Goal: Go to known website: Access a specific website the user already knows

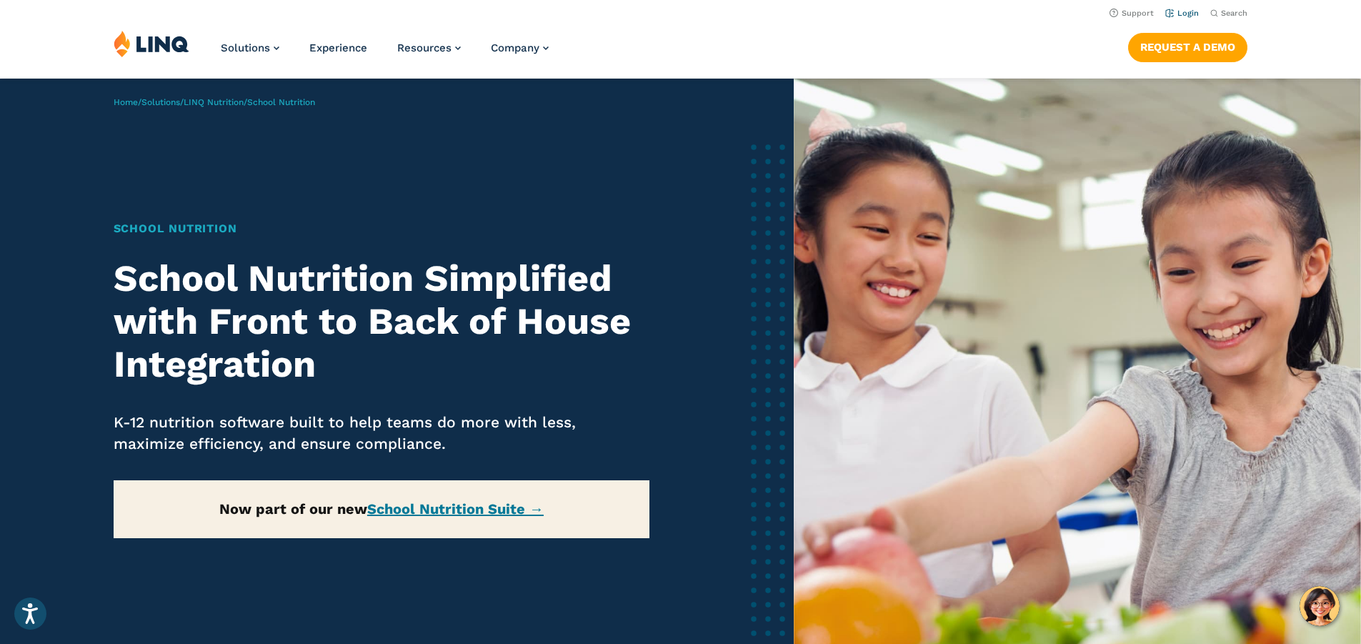
click at [1181, 17] on link "Login" at bounding box center [1182, 13] width 34 height 9
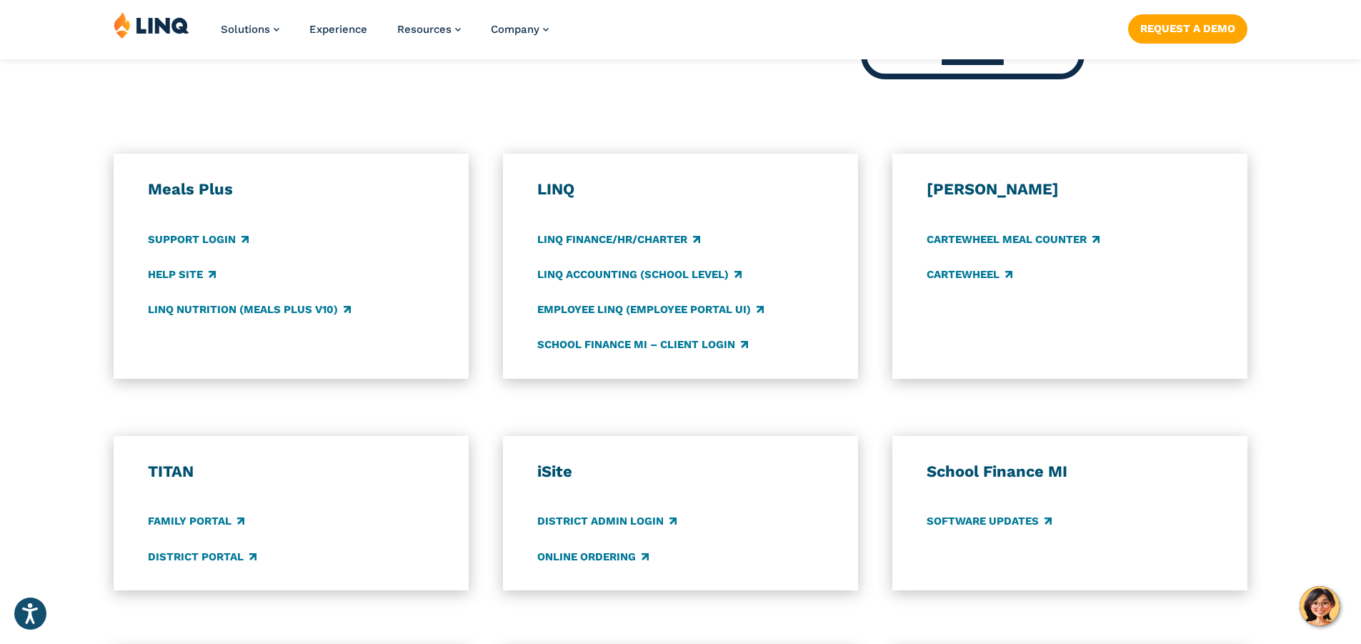
scroll to position [715, 0]
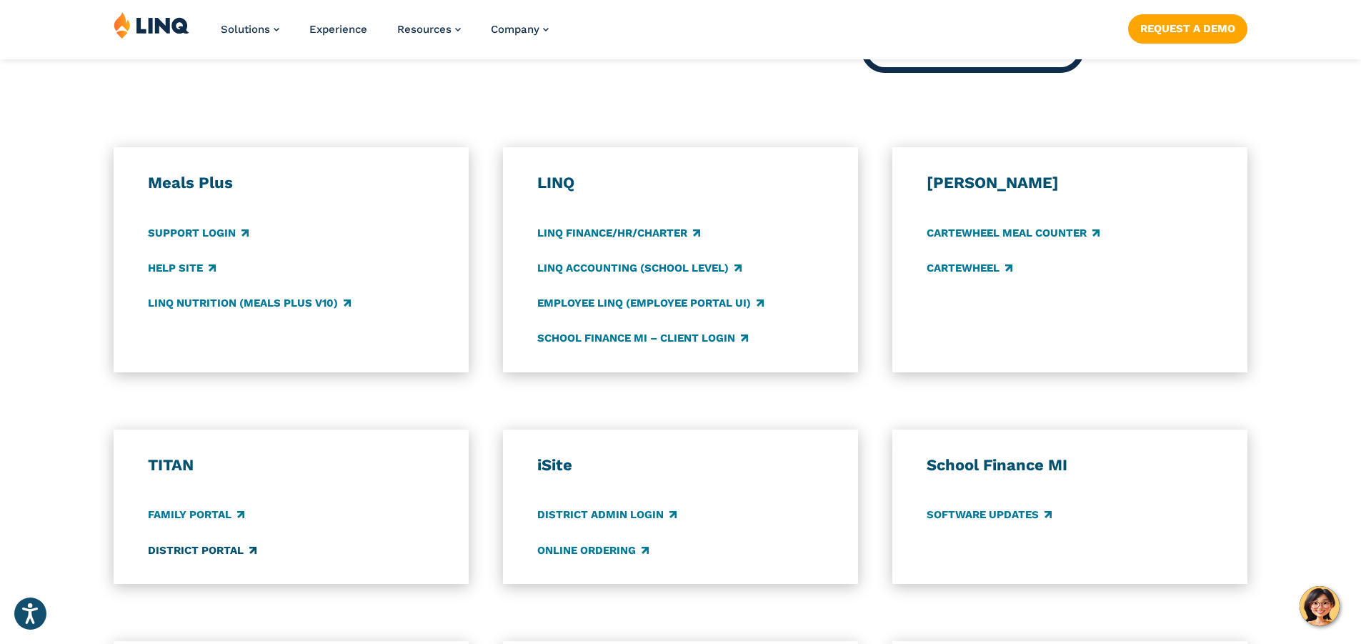
click at [176, 551] on link "District Portal" at bounding box center [202, 550] width 109 height 16
